Goal: Find specific page/section: Find specific page/section

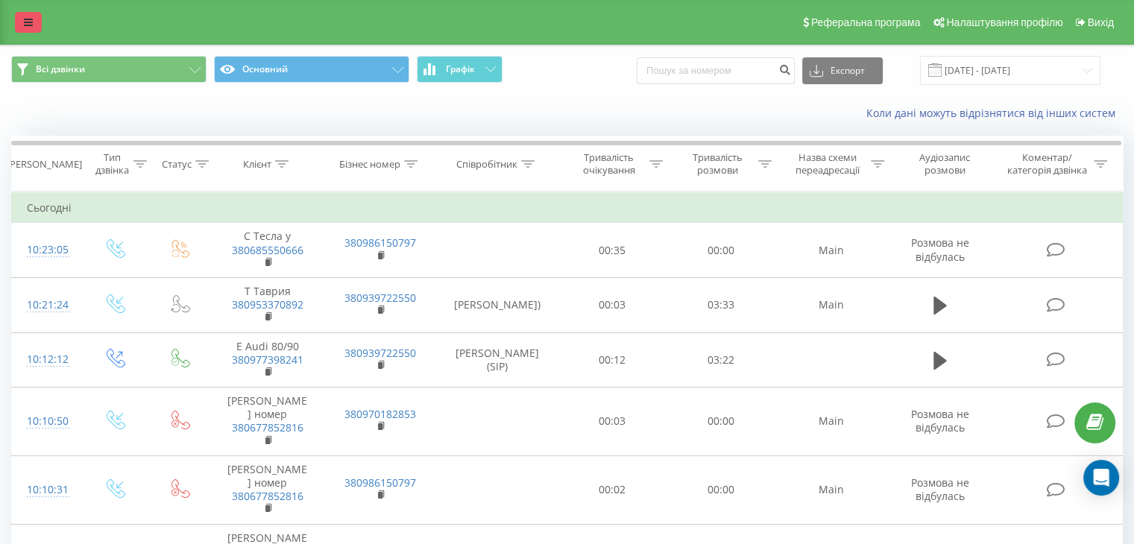
click at [30, 19] on icon at bounding box center [28, 22] width 9 height 10
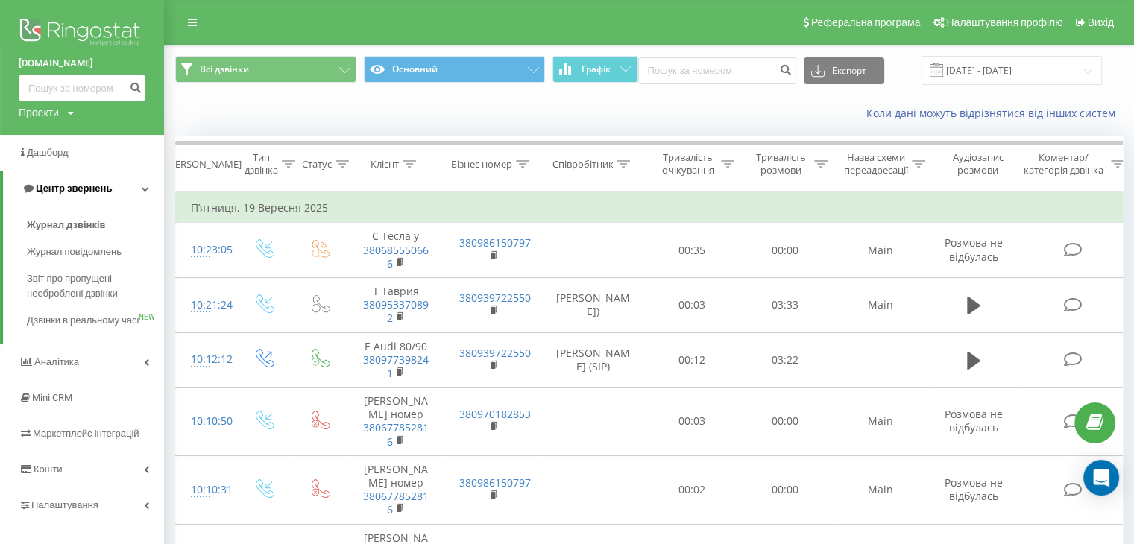
click at [54, 181] on span "Центр звернень" at bounding box center [67, 188] width 90 height 15
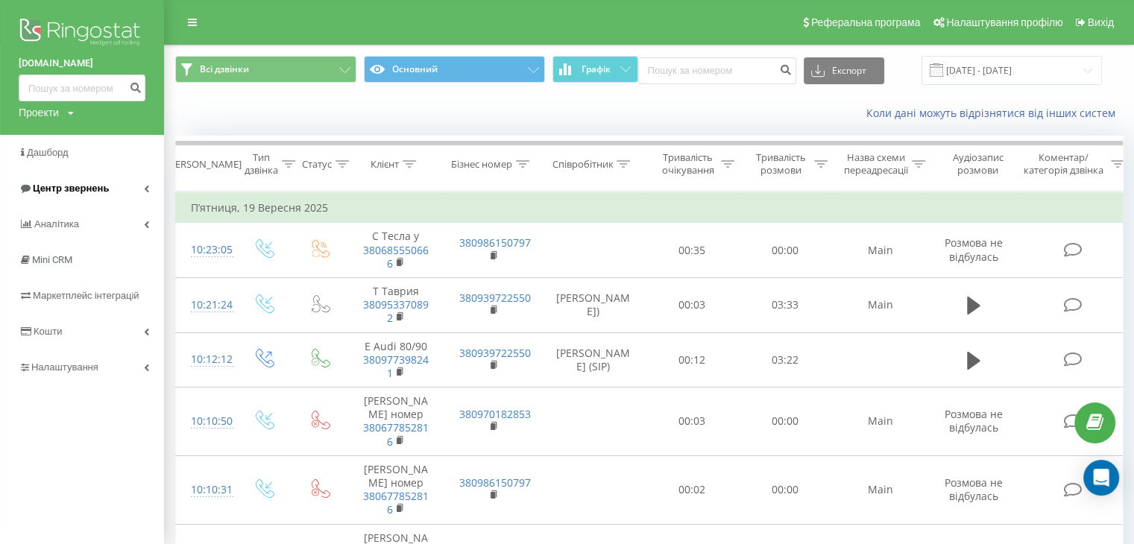
click at [86, 181] on span "Центр звернень" at bounding box center [64, 188] width 90 height 15
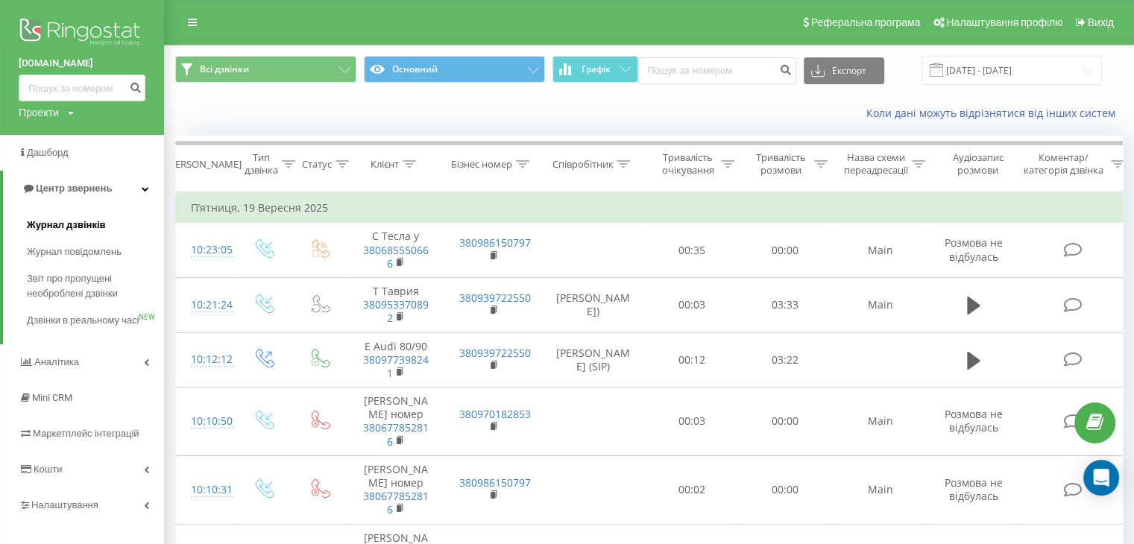
click at [95, 226] on span "Журнал дзвінків" at bounding box center [66, 225] width 79 height 15
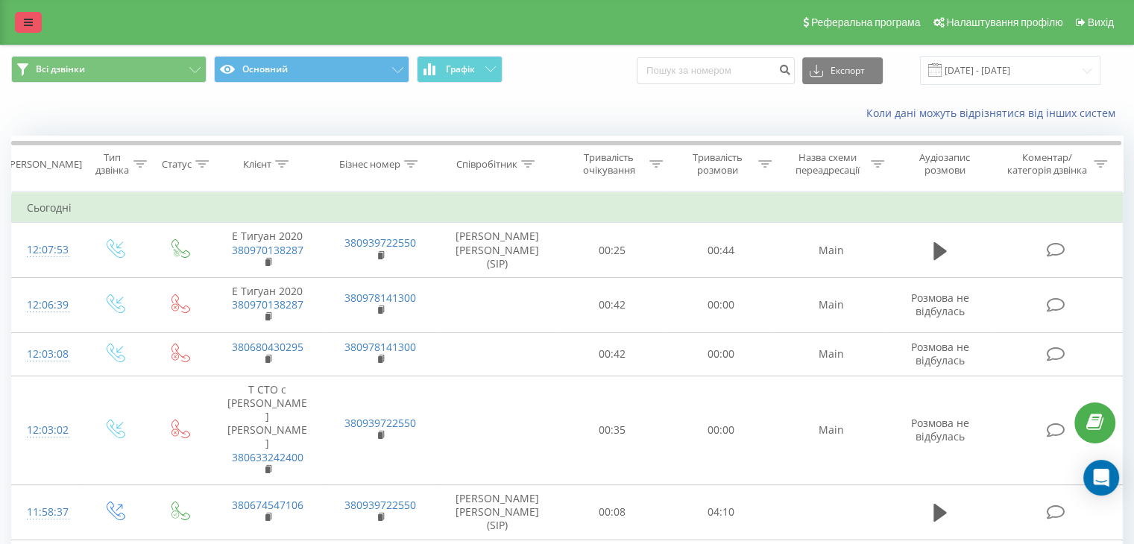
click at [22, 23] on link at bounding box center [28, 22] width 27 height 21
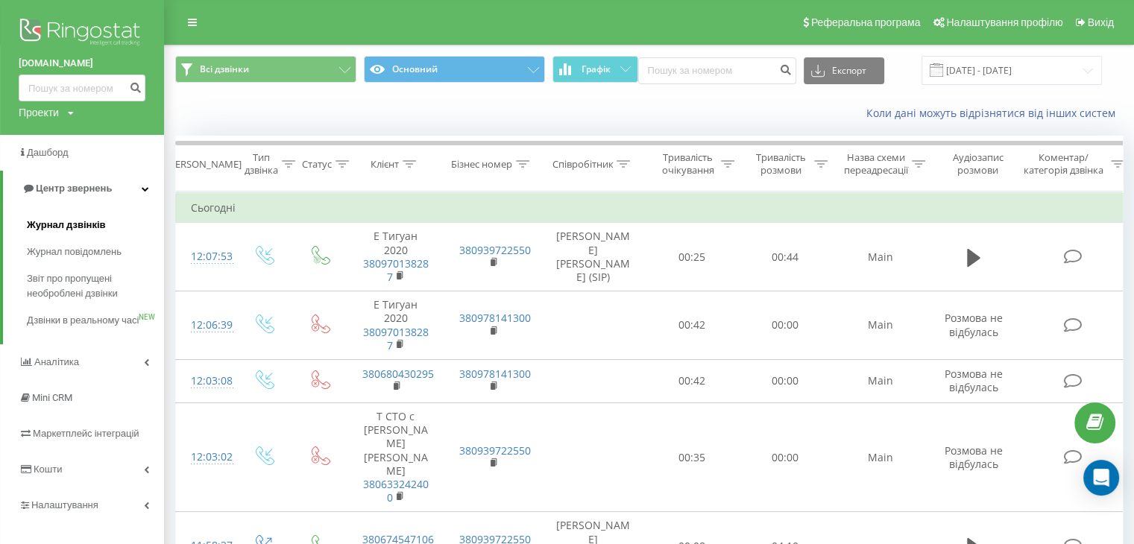
click at [71, 227] on span "Журнал дзвінків" at bounding box center [66, 225] width 79 height 15
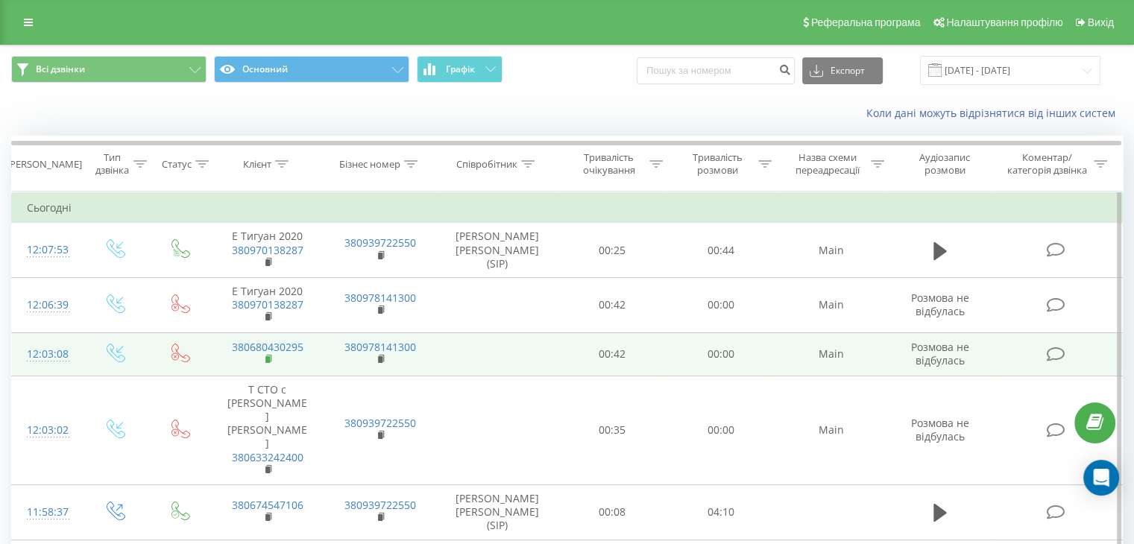
click at [265, 362] on rect at bounding box center [267, 359] width 4 height 7
click at [268, 359] on rect at bounding box center [267, 359] width 4 height 7
